Goal: Transaction & Acquisition: Purchase product/service

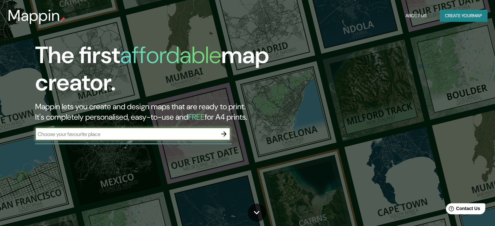
click at [78, 135] on input "text" at bounding box center [126, 134] width 182 height 7
type input "cusco"
click at [226, 137] on icon "button" at bounding box center [224, 134] width 8 height 8
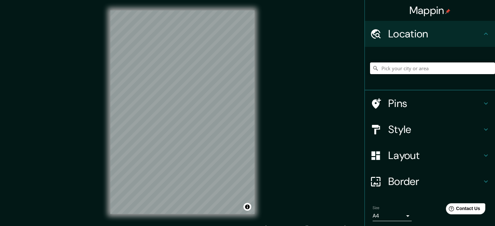
click at [421, 68] on input "Pick your city or area" at bounding box center [432, 69] width 125 height 12
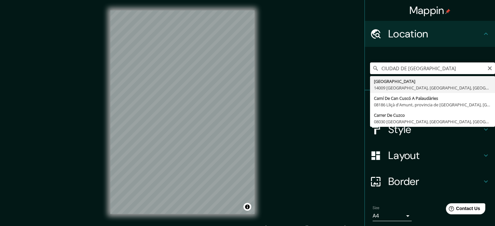
drag, startPoint x: 402, startPoint y: 67, endPoint x: 366, endPoint y: 67, distance: 36.1
click at [370, 67] on input "CIUDAD DE [GEOGRAPHIC_DATA]" at bounding box center [432, 69] width 125 height 12
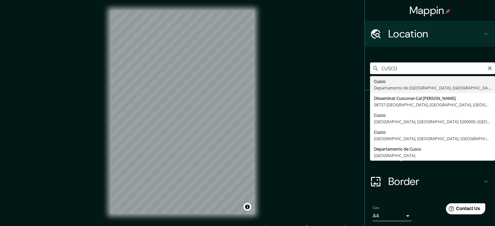
type input "Cusco, [GEOGRAPHIC_DATA], [GEOGRAPHIC_DATA]"
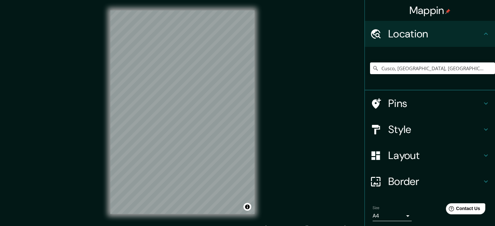
click at [401, 129] on h4 "Style" at bounding box center [435, 129] width 94 height 13
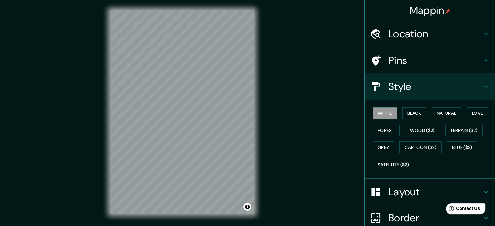
scroll to position [58, 0]
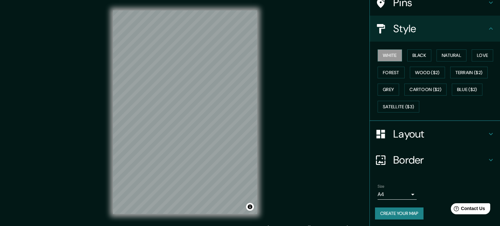
click at [389, 195] on body "Mappin Location [GEOGRAPHIC_DATA], [GEOGRAPHIC_DATA], [GEOGRAPHIC_DATA] Pins St…" at bounding box center [250, 113] width 500 height 226
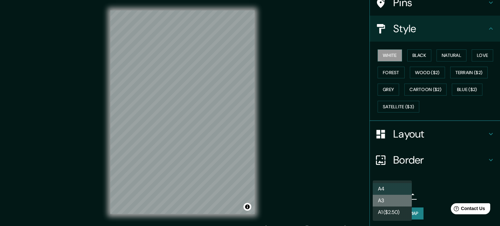
click at [390, 200] on li "A3" at bounding box center [392, 201] width 39 height 12
type input "a4"
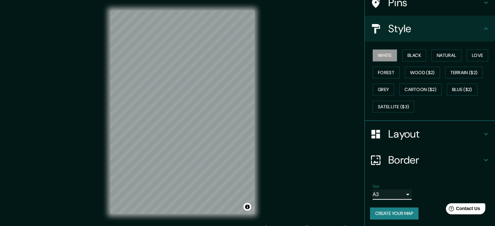
scroll to position [8, 0]
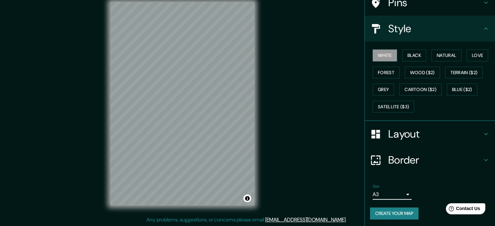
click at [404, 128] on h4 "Layout" at bounding box center [435, 134] width 94 height 13
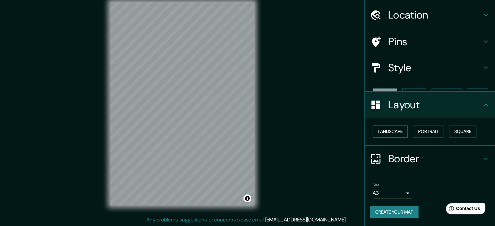
scroll to position [7, 0]
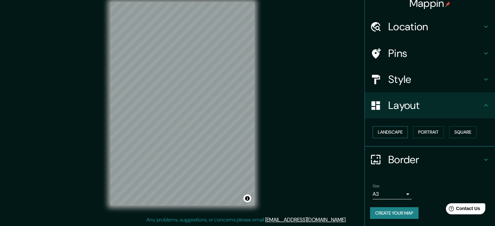
drag, startPoint x: 372, startPoint y: 126, endPoint x: 377, endPoint y: 133, distance: 8.6
click at [375, 131] on button "Landscape" at bounding box center [390, 132] width 35 height 12
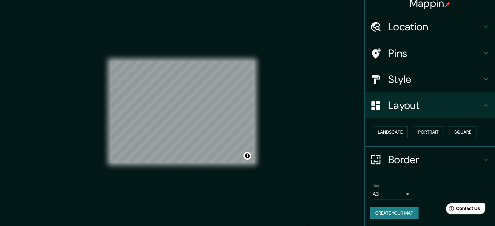
scroll to position [8, 0]
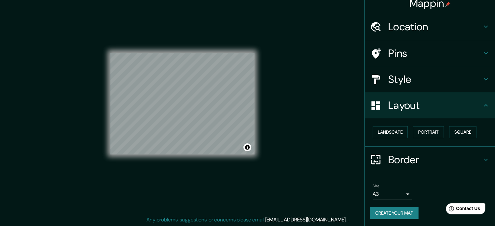
click at [409, 23] on h4 "Location" at bounding box center [435, 26] width 94 height 13
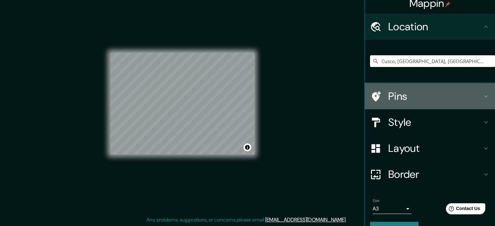
click at [399, 99] on h4 "Pins" at bounding box center [435, 96] width 94 height 13
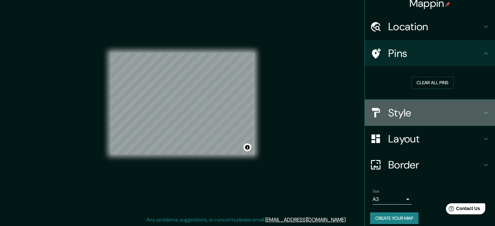
click at [395, 113] on h4 "Style" at bounding box center [435, 112] width 94 height 13
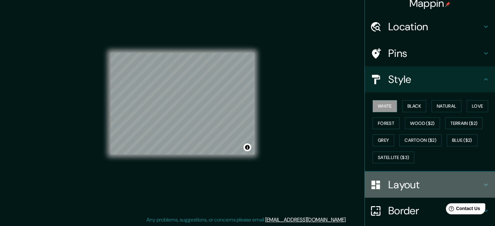
click at [398, 186] on h4 "Layout" at bounding box center [435, 184] width 94 height 13
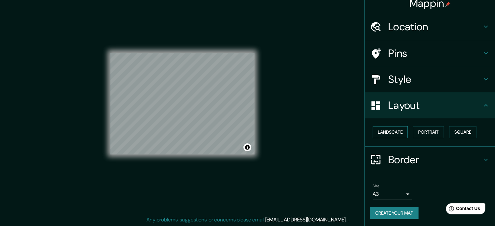
click at [385, 129] on button "Landscape" at bounding box center [390, 132] width 35 height 12
click at [461, 132] on button "Square" at bounding box center [462, 132] width 27 height 12
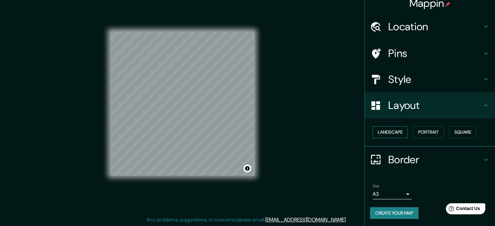
click at [389, 133] on button "Landscape" at bounding box center [390, 132] width 35 height 12
